Goal: Task Accomplishment & Management: Manage account settings

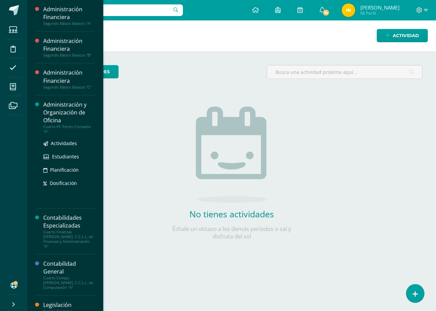
click at [70, 117] on div "Administración y Organización de Oficina" at bounding box center [69, 112] width 52 height 23
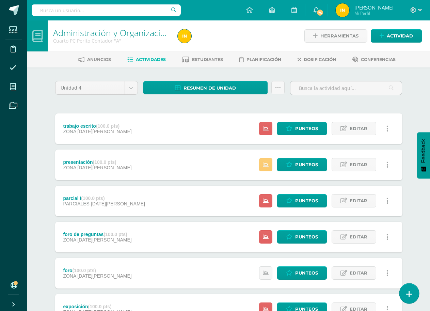
click at [405, 290] on link at bounding box center [408, 293] width 19 height 20
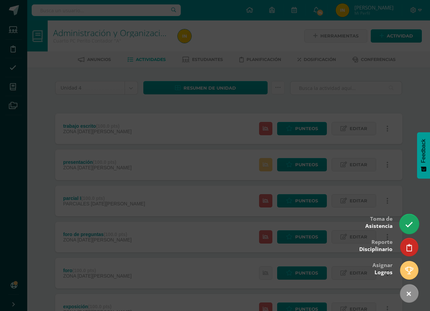
click at [408, 217] on link at bounding box center [408, 224] width 19 height 20
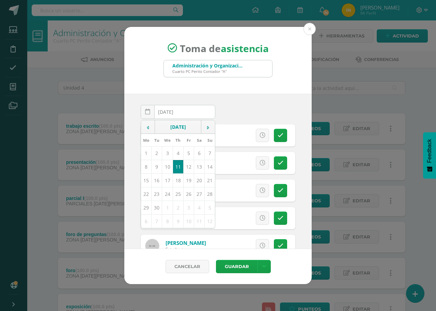
click at [193, 115] on input "[DATE]" at bounding box center [178, 111] width 74 height 13
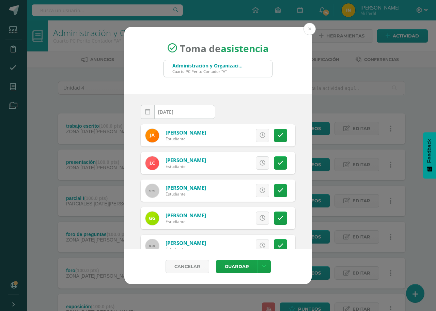
click at [188, 112] on input "[DATE]" at bounding box center [178, 111] width 74 height 13
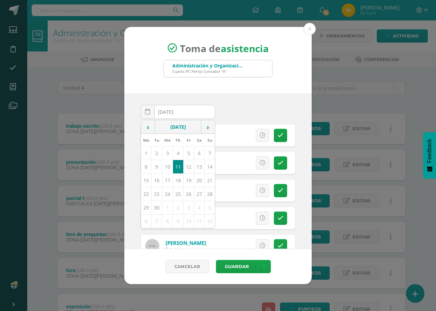
click at [261, 103] on div "2025-09-11 September, 2025 Mo Tu We Th Fr Sa Su 1 2 3 4 5 6 7 8 9 10 11 12 13 1…" at bounding box center [217, 171] width 187 height 155
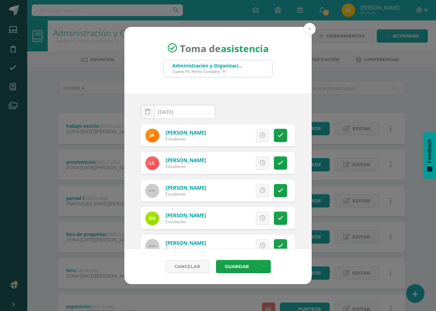
click at [418, 252] on div "Toma de asistencia Administración y Organización de Oficina Cuarto PC Perito Co…" at bounding box center [218, 155] width 430 height 257
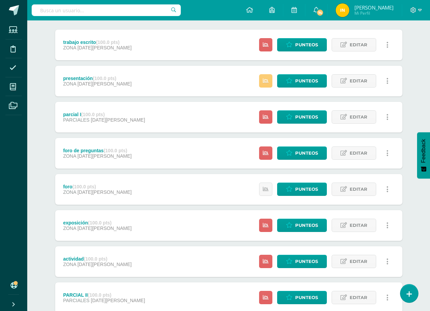
scroll to position [102, 0]
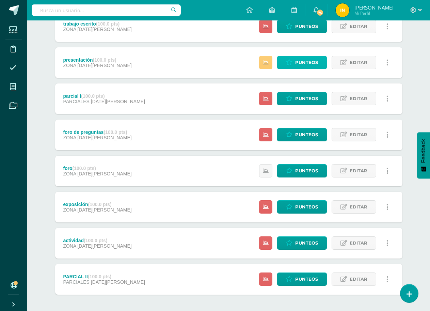
click at [307, 64] on span "Punteos" at bounding box center [306, 62] width 23 height 13
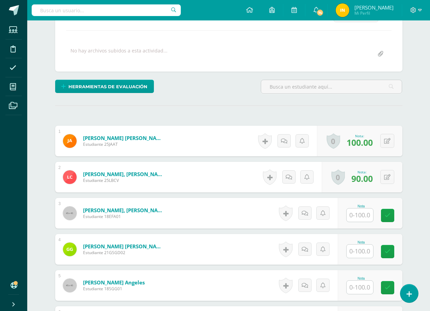
scroll to position [118, 0]
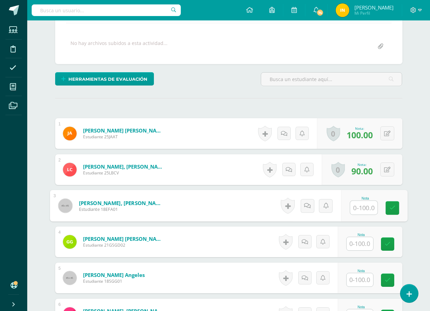
click at [358, 206] on input "text" at bounding box center [363, 208] width 27 height 14
type input "100"
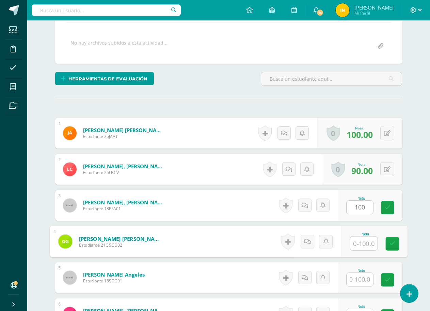
click at [361, 246] on input "text" at bounding box center [363, 244] width 27 height 14
type input "100"
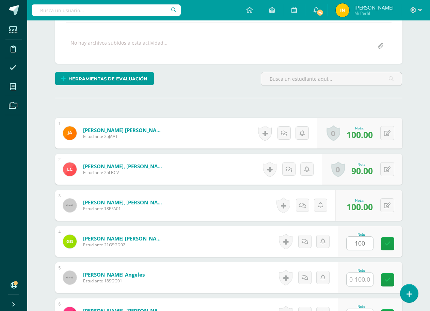
click at [230, 240] on form "Gálvez Dávila, Giuliana Sofia Estudiante 21GSGD02 Nota 100 0 Logros" at bounding box center [228, 241] width 347 height 31
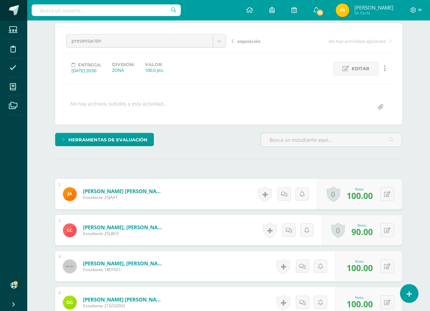
scroll to position [0, 0]
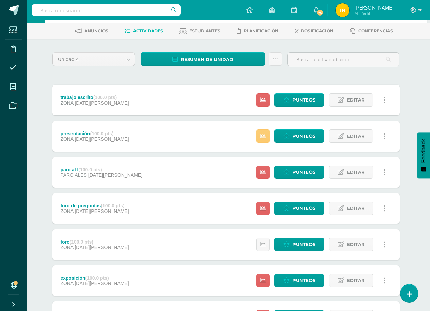
scroll to position [68, 3]
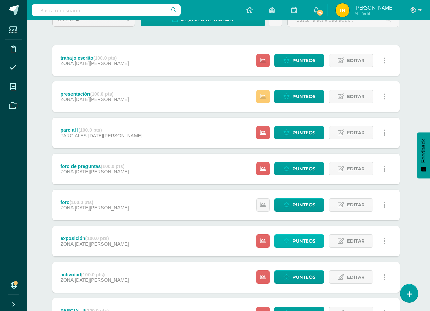
click at [304, 242] on span "Punteos" at bounding box center [303, 241] width 23 height 13
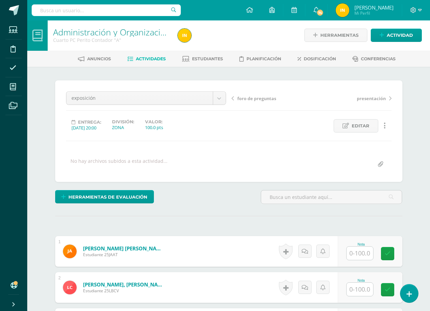
scroll to position [69, 0]
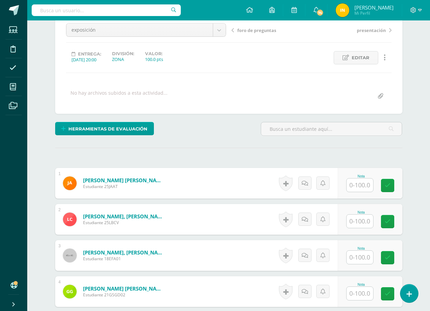
click at [359, 187] on input "text" at bounding box center [359, 184] width 27 height 13
click at [357, 220] on input "text" at bounding box center [363, 221] width 27 height 14
type input "9"
type input "100"
click at [356, 218] on input "text" at bounding box center [363, 221] width 27 height 14
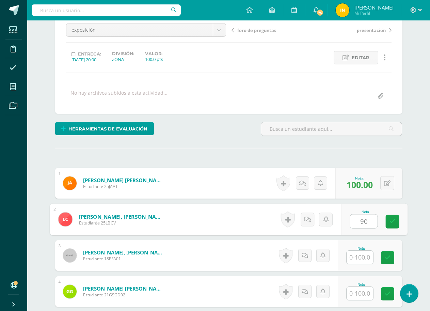
type input "90"
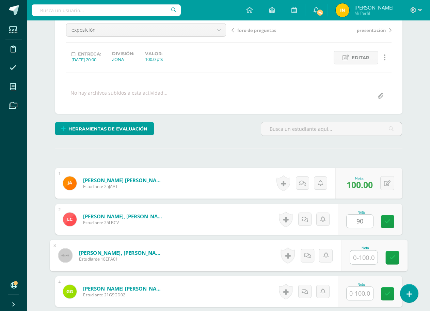
click at [360, 257] on input "text" at bounding box center [363, 258] width 27 height 14
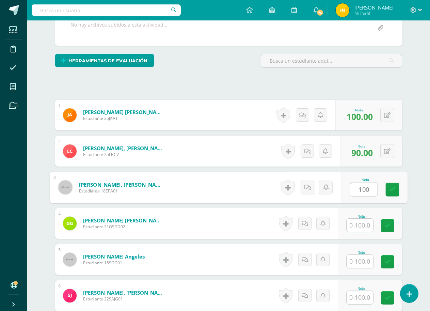
type input "100"
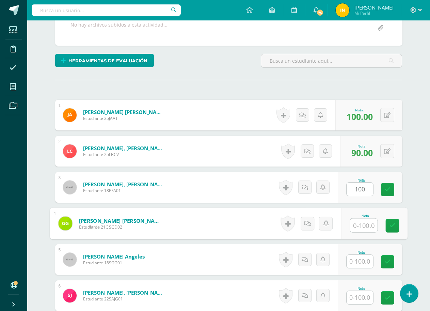
click at [359, 227] on input "text" at bounding box center [363, 226] width 27 height 14
type input "100"
click at [248, 254] on form "Garcia González, Sophie De Los Angeles Estudiante 18SGG01 Nota 0 Logros N/A" at bounding box center [228, 259] width 347 height 31
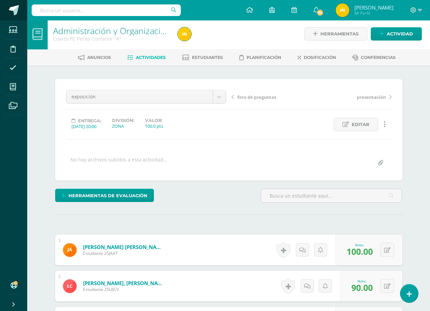
scroll to position [0, 0]
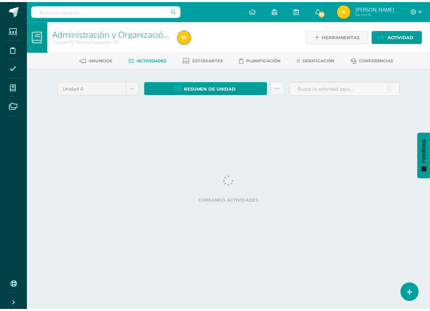
scroll to position [0, 5]
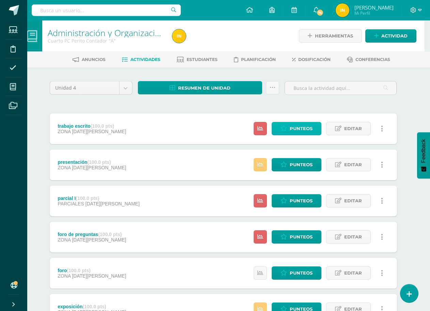
click at [303, 128] on span "Punteos" at bounding box center [301, 128] width 23 height 13
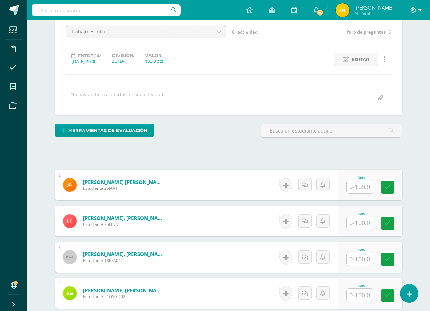
scroll to position [69, 0]
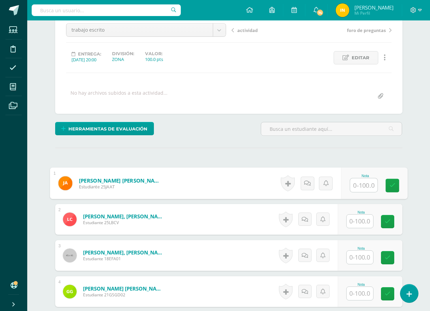
click at [358, 185] on input "text" at bounding box center [363, 185] width 27 height 14
type input "100"
click at [359, 221] on input "text" at bounding box center [359, 220] width 27 height 13
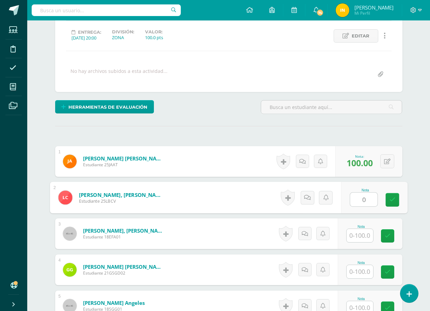
scroll to position [103, 0]
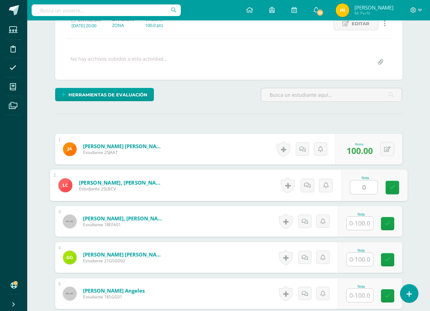
type input "0"
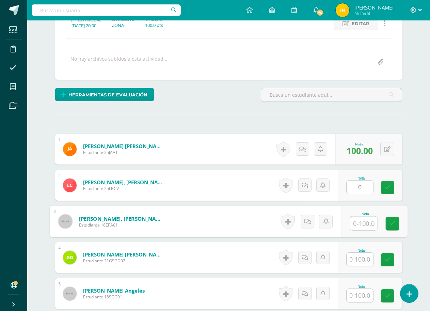
click at [359, 221] on input "text" at bounding box center [363, 223] width 27 height 14
type input "60"
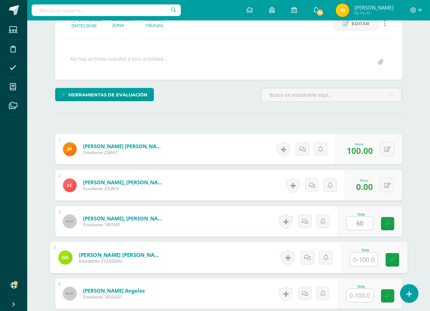
click at [360, 264] on input "text" at bounding box center [363, 260] width 27 height 14
type input "100"
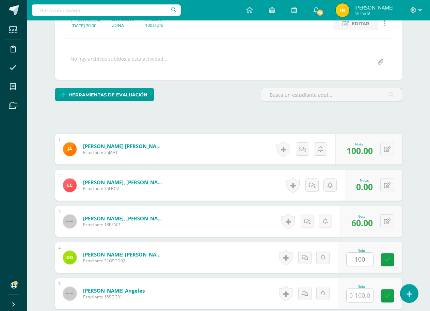
click at [232, 272] on form "Gálvez Dávila, Giuliana Sofia Estudiante 21GSGD02 Nota 100 0 Logros" at bounding box center [228, 257] width 347 height 31
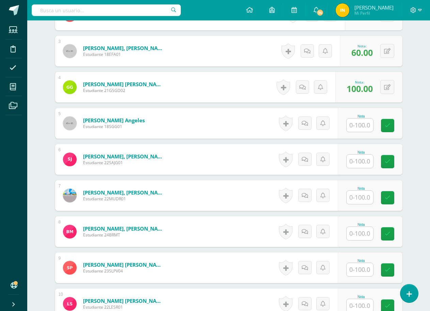
scroll to position [307, 0]
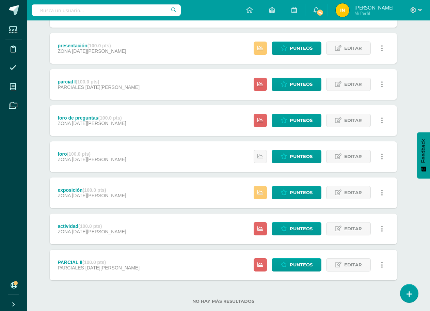
scroll to position [131, 5]
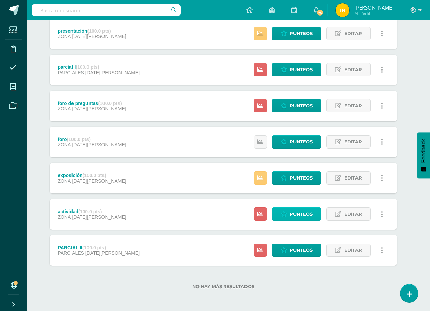
click at [303, 210] on span "Punteos" at bounding box center [301, 214] width 23 height 13
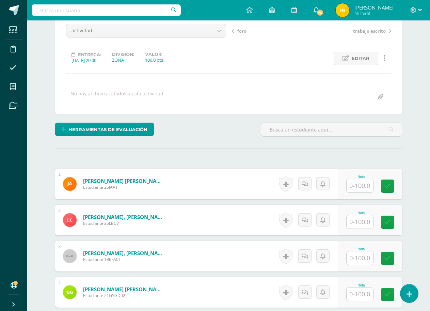
scroll to position [68, 0]
click at [359, 185] on input "text" at bounding box center [359, 185] width 27 height 13
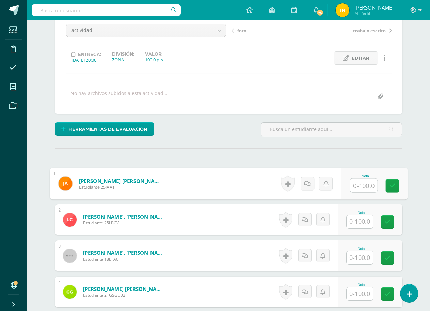
scroll to position [69, 0]
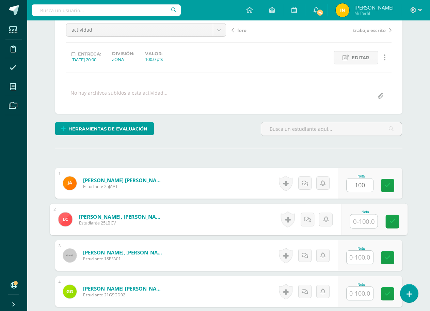
click at [356, 219] on input "text" at bounding box center [363, 221] width 27 height 14
type input "100.00"
type input "100"
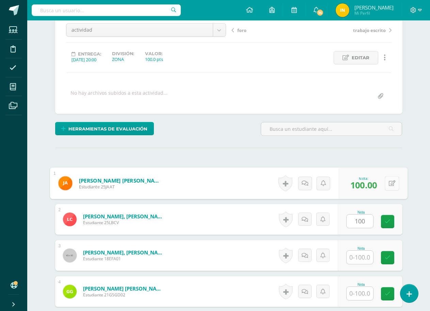
click at [386, 185] on button at bounding box center [392, 183] width 14 height 14
click at [361, 256] on input "text" at bounding box center [359, 257] width 27 height 13
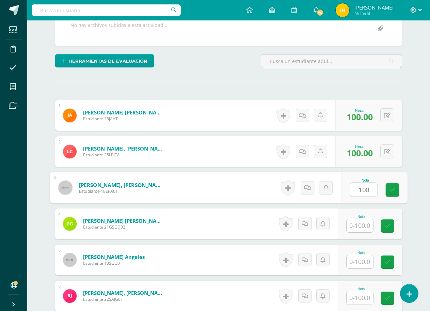
scroll to position [137, 0]
type input "100"
click at [359, 224] on input "text" at bounding box center [359, 225] width 27 height 13
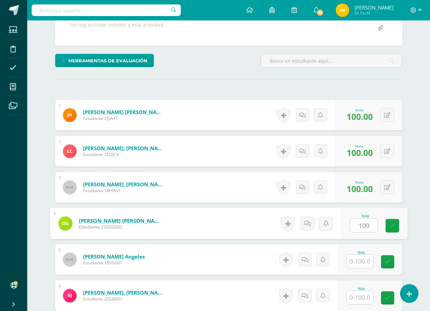
type input "100"
click at [195, 234] on form "Gálvez Dávila, Giuliana Sofia Estudiante 21GSGD02 Nota 100 0 Logros" at bounding box center [228, 223] width 347 height 31
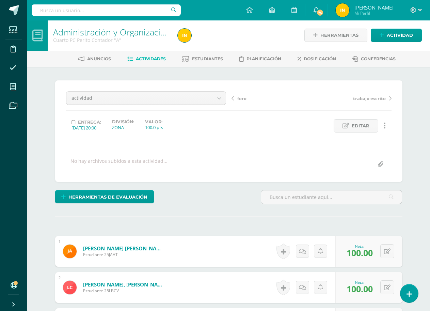
scroll to position [0, 0]
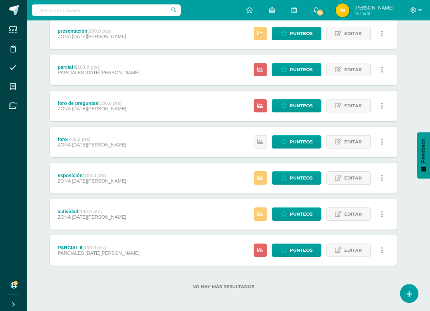
scroll to position [97, 5]
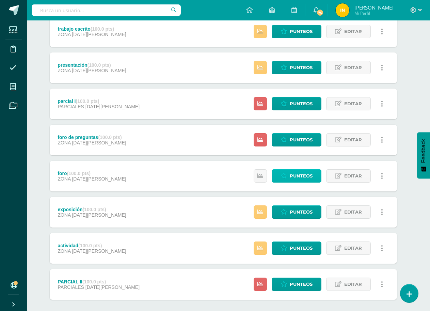
click at [307, 175] on span "Punteos" at bounding box center [301, 175] width 23 height 13
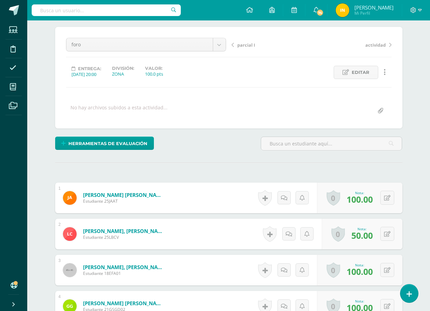
scroll to position [19, 0]
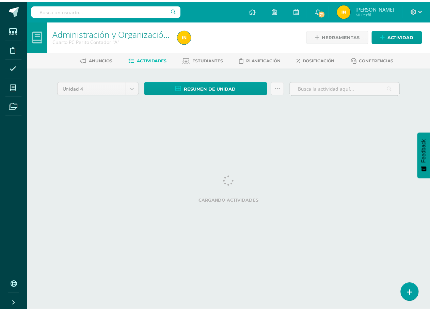
scroll to position [0, 8]
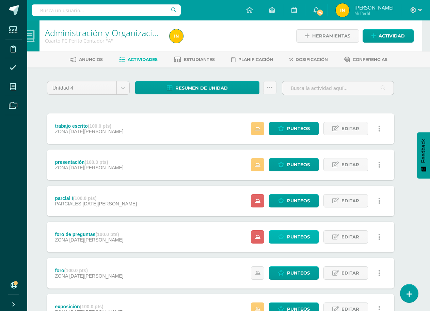
click at [299, 235] on span "Punteos" at bounding box center [298, 236] width 23 height 13
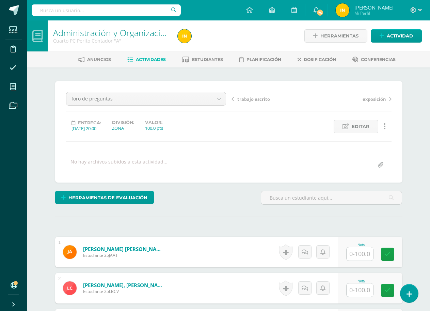
scroll to position [0, 0]
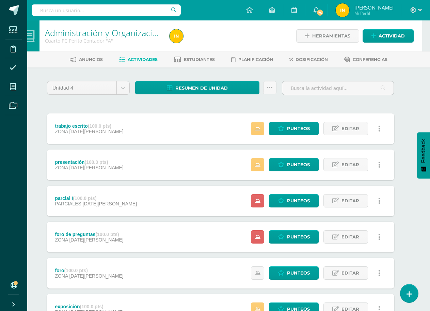
click at [381, 235] on link at bounding box center [379, 236] width 13 height 13
click at [368, 280] on link "Eliminar" at bounding box center [366, 280] width 70 height 11
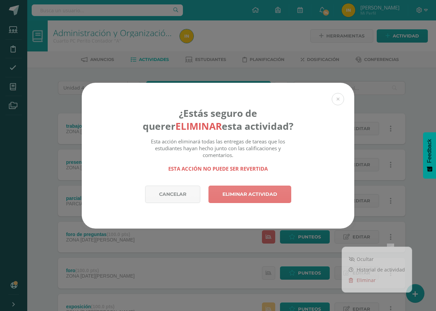
click at [250, 194] on link "Eliminar actividad" at bounding box center [249, 193] width 83 height 17
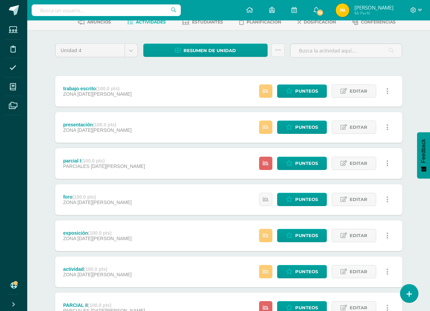
scroll to position [68, 0]
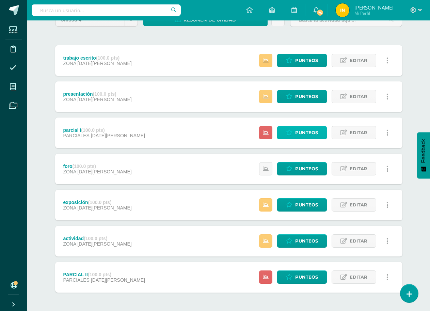
click at [311, 135] on span "Punteos" at bounding box center [306, 132] width 23 height 13
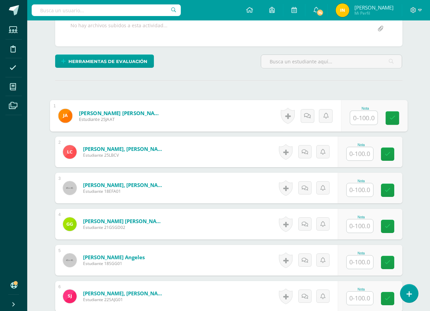
scroll to position [136, 0]
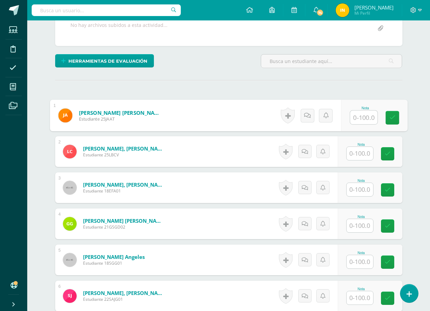
click at [362, 113] on input "text" at bounding box center [363, 118] width 27 height 14
type input "50"
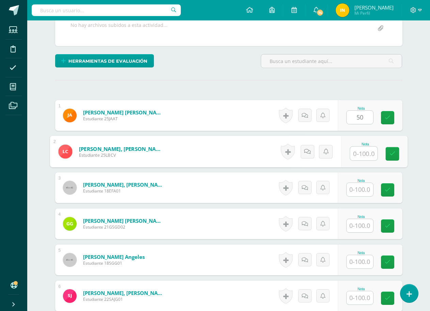
click at [362, 151] on input "text" at bounding box center [363, 154] width 27 height 14
type input "0"
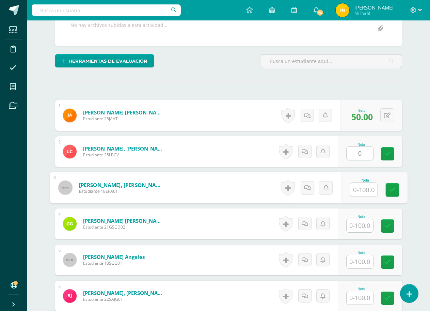
click at [361, 192] on input "text" at bounding box center [363, 190] width 27 height 14
type input "80"
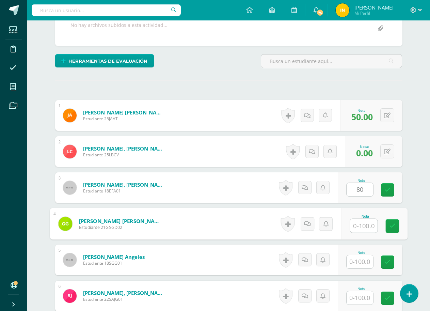
click at [362, 223] on input "text" at bounding box center [363, 226] width 27 height 14
type input "50"
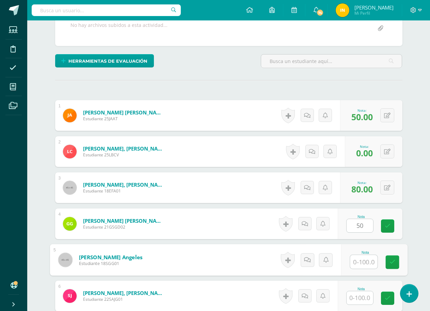
click at [361, 260] on input "text" at bounding box center [363, 262] width 27 height 14
type input "50"
click at [230, 274] on form "Garcia González, Sophie De Los Angeles Estudiante 18SGG01 Nota 50 0 Logros N/A" at bounding box center [229, 260] width 358 height 32
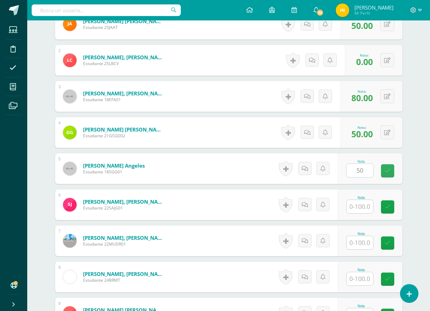
scroll to position [239, 0]
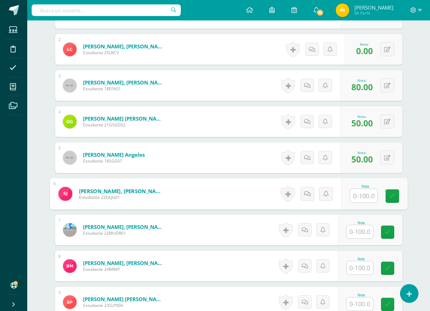
click at [360, 195] on input "text" at bounding box center [363, 196] width 27 height 14
type input "70"
click at [228, 199] on form "Jiménez García, Samuel Alejandro Estudiante 22SAJG01 Nota 70 0 Logros" at bounding box center [228, 193] width 347 height 31
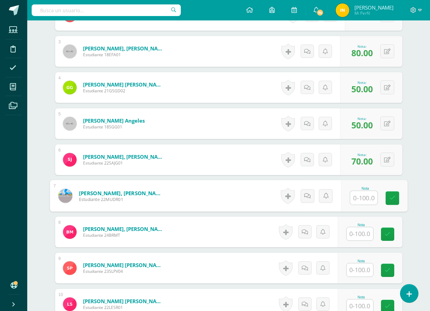
click at [358, 198] on input "text" at bounding box center [363, 198] width 27 height 14
type input "10"
click at [361, 236] on input "text" at bounding box center [359, 233] width 27 height 13
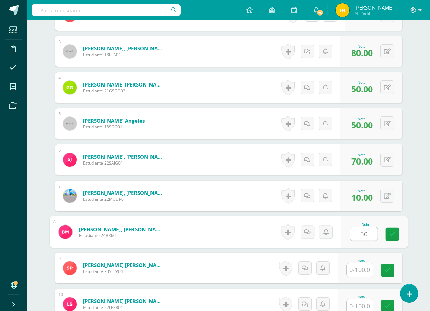
type input "50"
click at [363, 266] on input "text" at bounding box center [359, 269] width 27 height 13
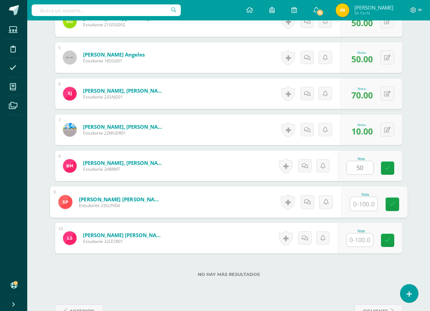
scroll to position [341, 0]
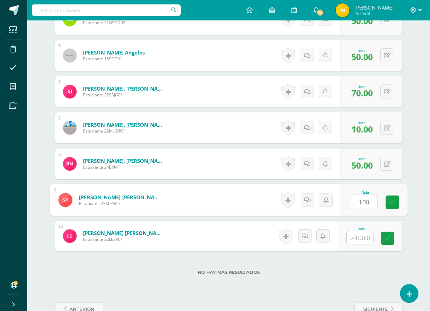
type input "100"
click at [358, 236] on input "text" at bounding box center [359, 237] width 27 height 13
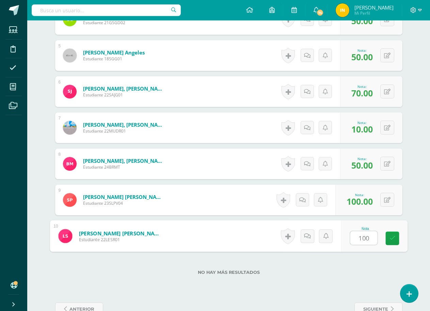
type input "100"
click at [348, 275] on div "No hay más resultados" at bounding box center [228, 267] width 347 height 32
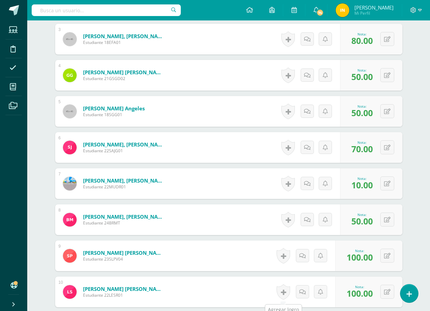
scroll to position [273, 0]
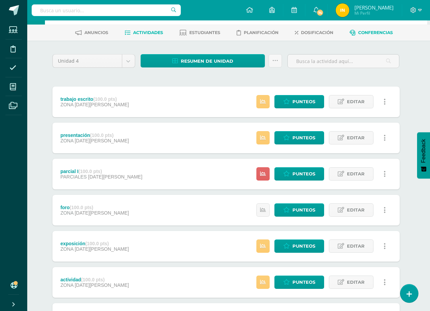
scroll to position [0, 3]
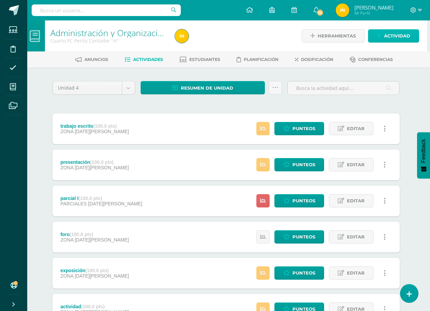
click at [400, 33] on span "Actividad" at bounding box center [397, 36] width 26 height 13
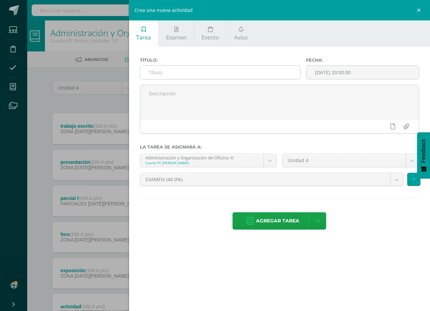
click at [151, 75] on input "text" at bounding box center [220, 72] width 160 height 13
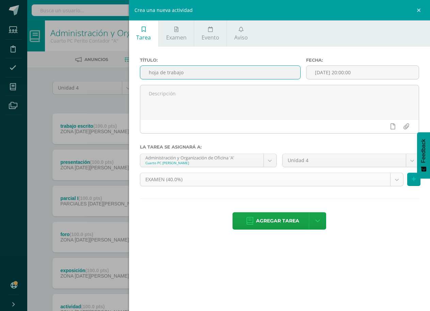
type input "hoja de trabajo"
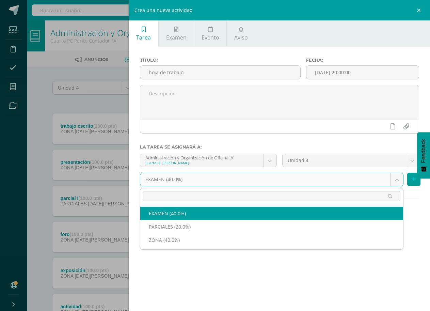
click at [199, 182] on body "Estudiantes Disciplina Asistencia Mis cursos Archivos Soporte Centro de ayuda Ú…" at bounding box center [212, 203] width 430 height 406
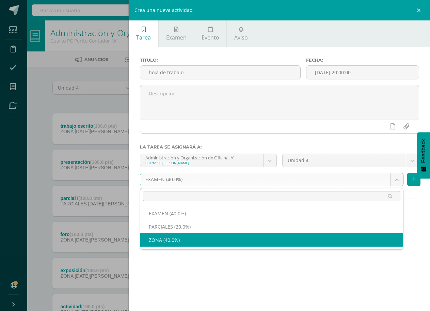
select select "190072"
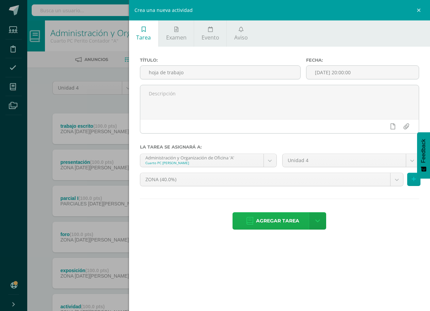
click at [302, 224] on link "Agregar tarea" at bounding box center [272, 220] width 80 height 17
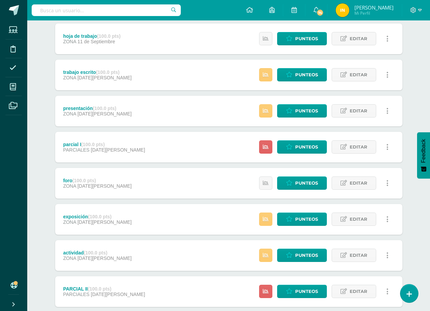
scroll to position [102, 0]
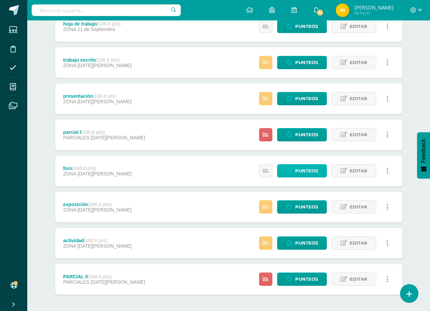
click at [293, 172] on link "Punteos" at bounding box center [302, 170] width 50 height 13
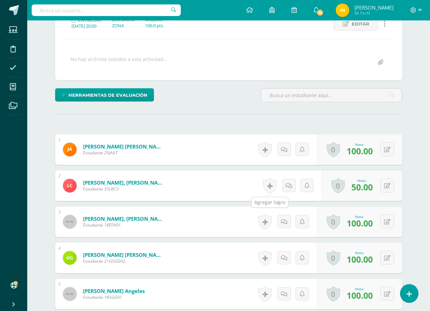
scroll to position [103, 0]
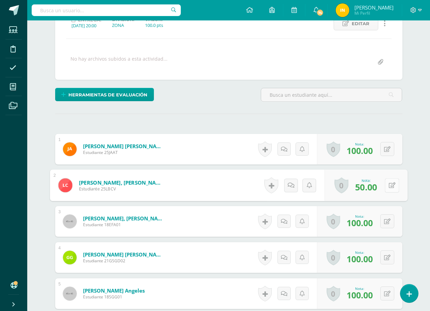
click at [388, 185] on icon at bounding box center [391, 185] width 7 height 6
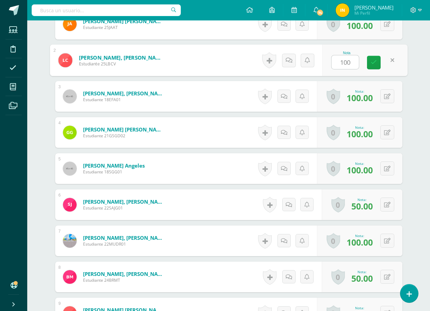
scroll to position [239, 0]
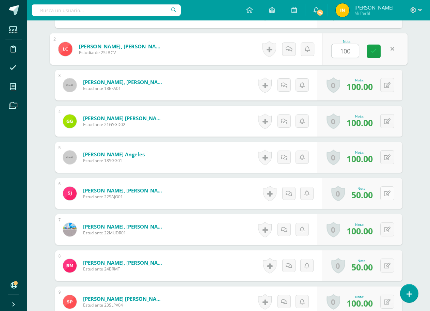
type input "100"
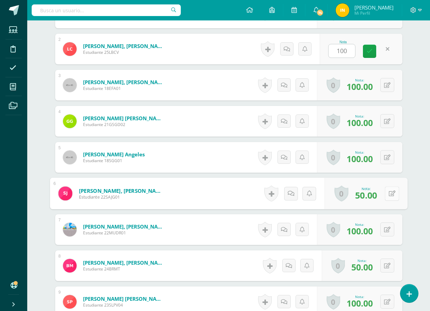
click at [387, 198] on button at bounding box center [392, 193] width 14 height 14
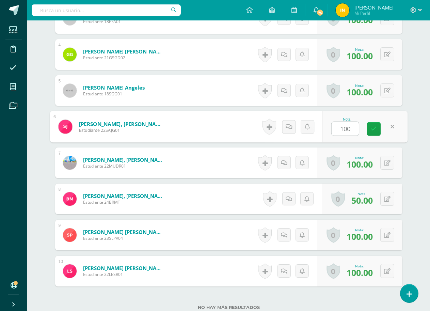
scroll to position [307, 0]
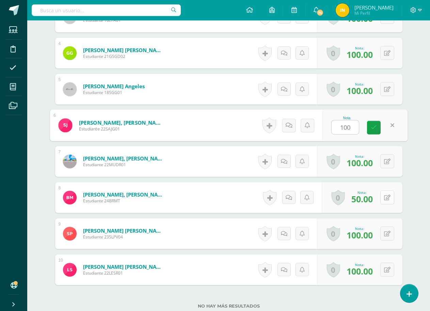
type input "100"
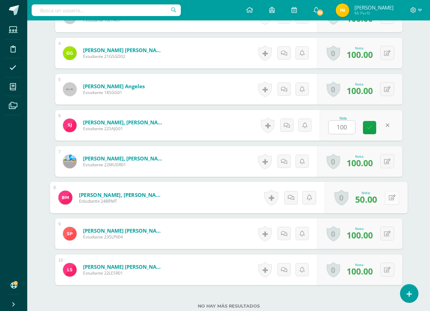
click at [387, 199] on button at bounding box center [392, 197] width 14 height 14
type input "100"
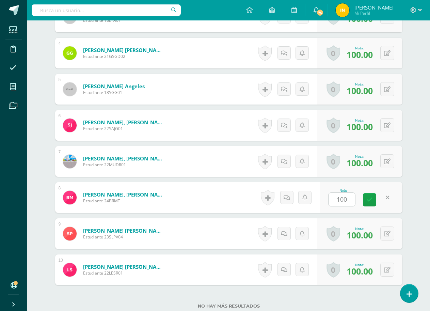
click at [243, 204] on form "[PERSON_NAME], [PERSON_NAME] Estudiante 24BRMT Nota 100 0 [GEOGRAPHIC_DATA] Log…" at bounding box center [228, 197] width 347 height 31
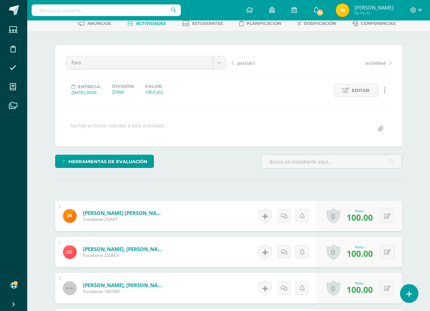
scroll to position [0, 0]
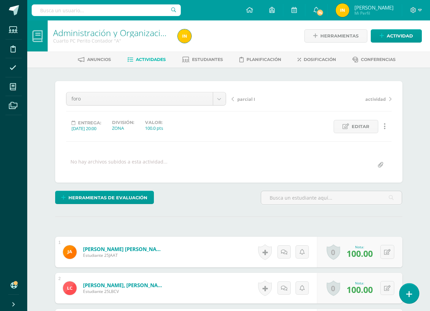
click at [408, 289] on link at bounding box center [408, 293] width 19 height 20
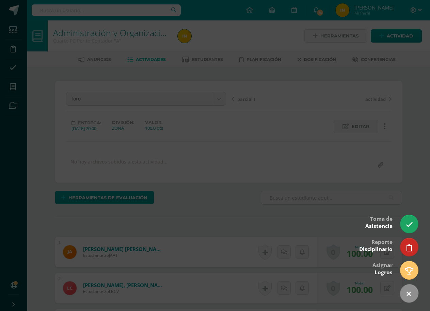
click at [253, 141] on div at bounding box center [215, 155] width 430 height 311
